Goal: Find specific page/section: Find specific page/section

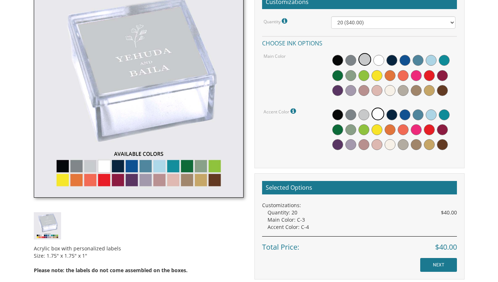
scroll to position [218, 0]
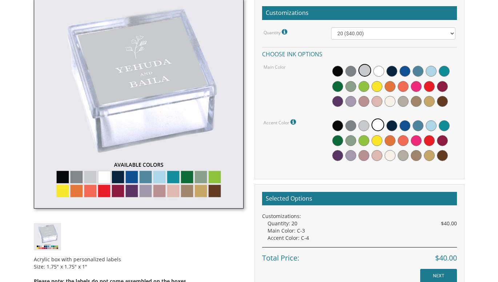
click at [134, 173] on img at bounding box center [139, 104] width 210 height 210
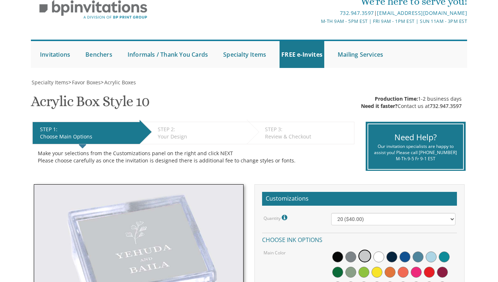
scroll to position [0, 0]
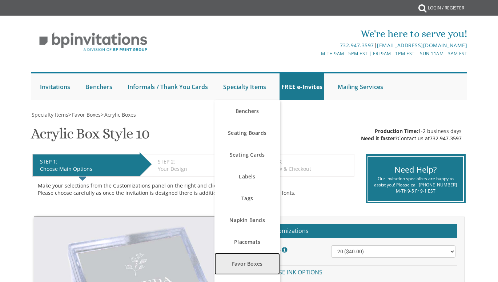
click at [250, 264] on link "Favor Boxes" at bounding box center [246, 264] width 65 height 22
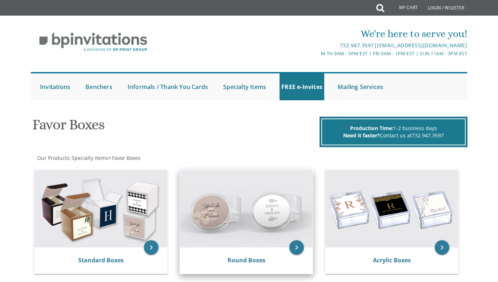
scroll to position [36, 0]
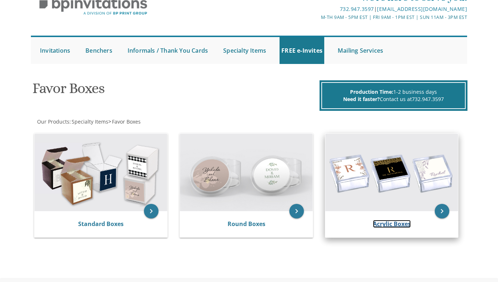
click at [395, 220] on link "Acrylic Boxes" at bounding box center [392, 224] width 38 height 8
